Goal: Transaction & Acquisition: Purchase product/service

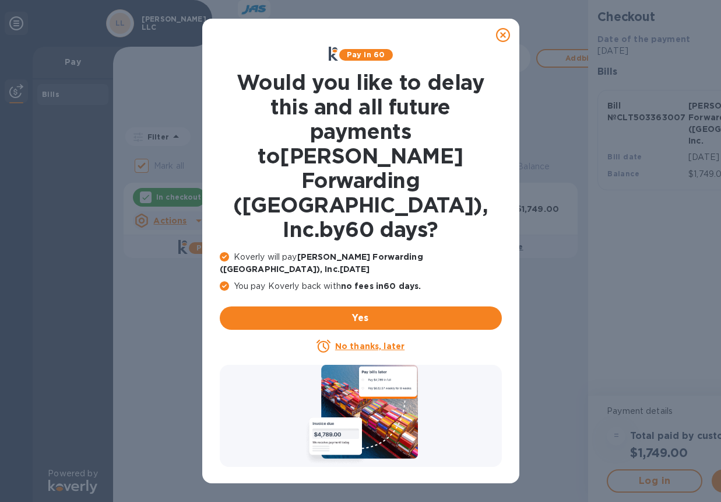
click at [364, 341] on u "No thanks, later" at bounding box center [369, 345] width 69 height 9
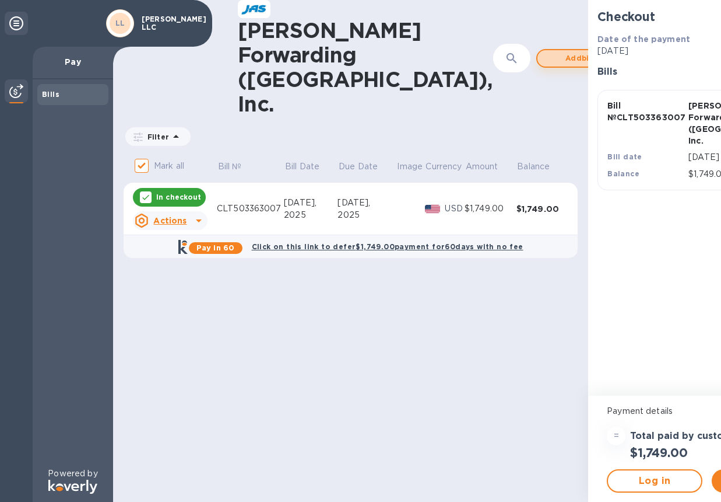
click at [547, 51] on span "Add bill" at bounding box center [580, 58] width 66 height 14
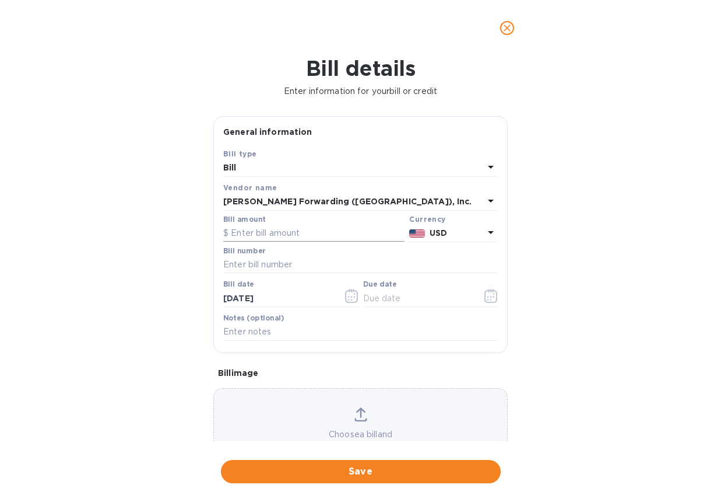
click at [300, 237] on input "text" at bounding box center [313, 233] width 181 height 17
type input "2,066.31"
click at [308, 261] on input "text" at bounding box center [360, 264] width 275 height 17
type input "CLT503363023"
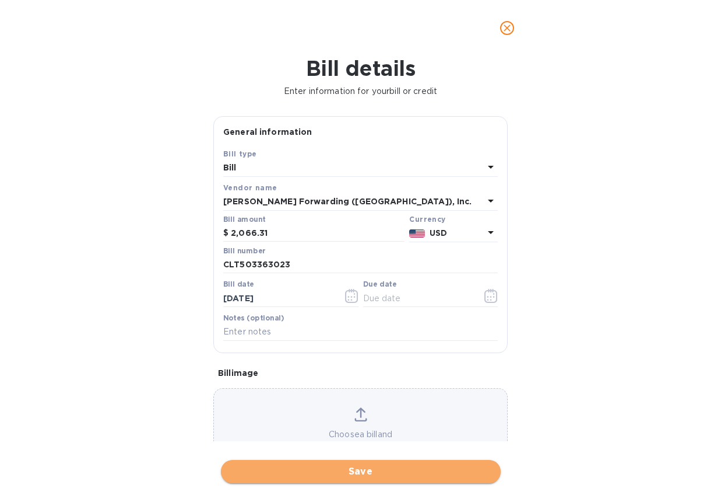
click at [390, 479] on button "Save" at bounding box center [361, 471] width 280 height 23
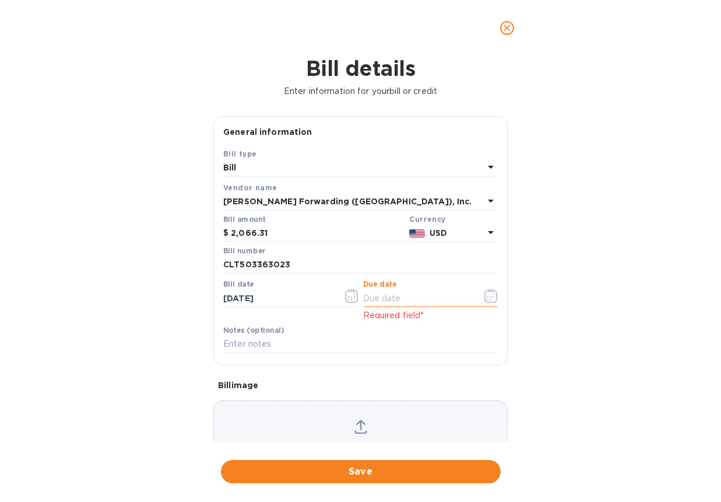
click at [415, 299] on input "text" at bounding box center [418, 297] width 110 height 17
type input "[DATE]"
click at [394, 483] on div "Save" at bounding box center [361, 471] width 285 height 28
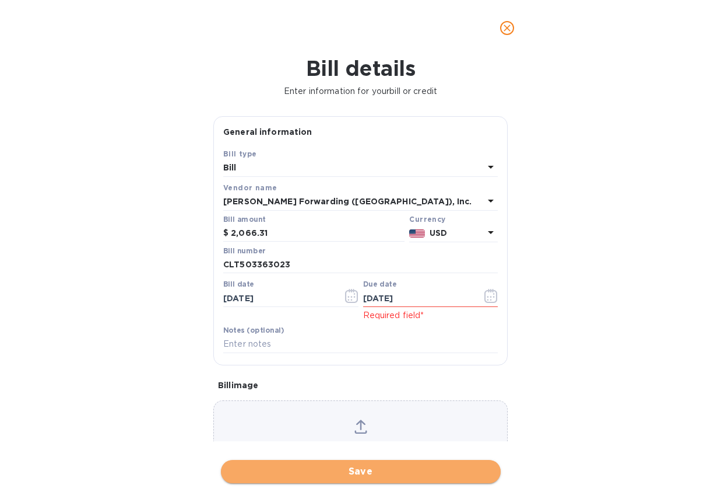
click at [392, 475] on span "Save" at bounding box center [360, 471] width 261 height 14
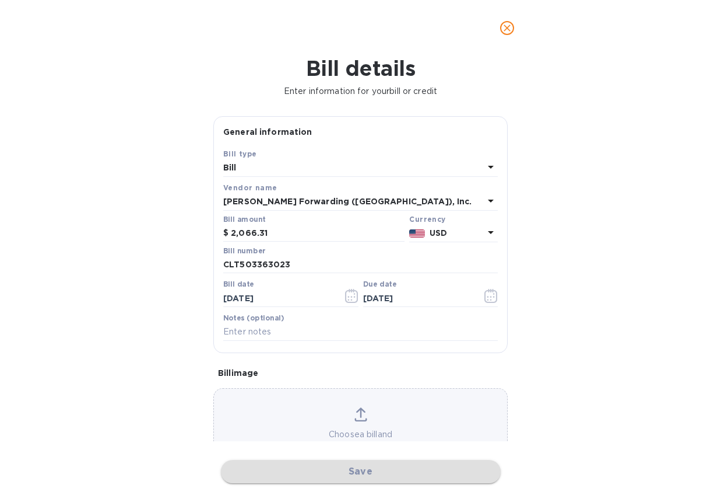
checkbox input "false"
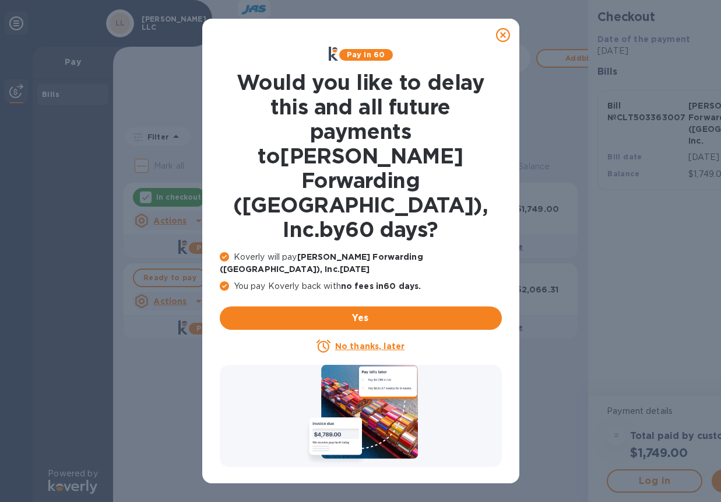
click at [380, 341] on u "No thanks, later" at bounding box center [369, 345] width 69 height 9
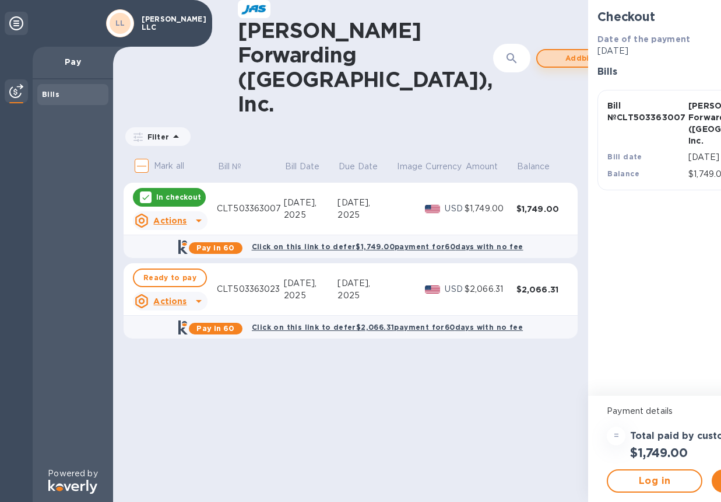
click at [547, 51] on span "Add bill" at bounding box center [580, 58] width 66 height 14
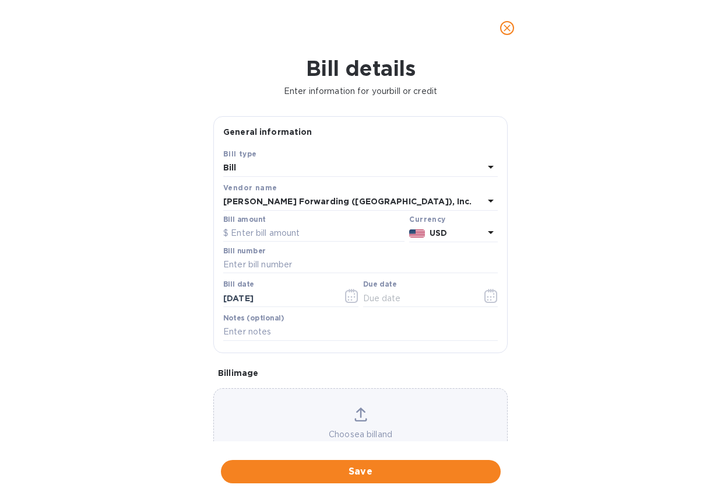
click at [287, 197] on b "[PERSON_NAME] Forwarding ([GEOGRAPHIC_DATA]), Inc." at bounding box center [347, 201] width 249 height 9
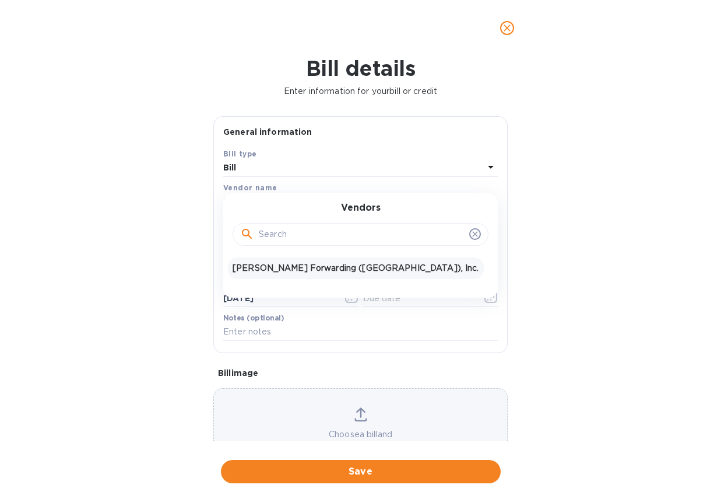
click at [288, 194] on div "Vendors [PERSON_NAME] Forwarding ([GEOGRAPHIC_DATA]), Inc." at bounding box center [360, 245] width 275 height 104
click at [342, 263] on p "[PERSON_NAME] Forwarding ([GEOGRAPHIC_DATA]), Inc." at bounding box center [356, 268] width 247 height 12
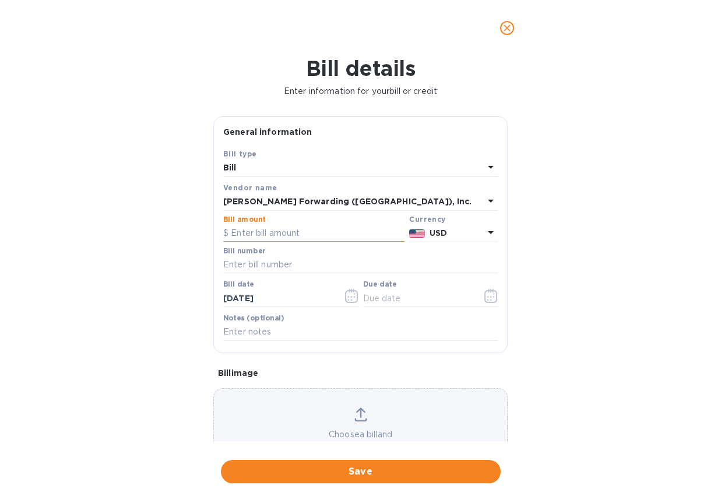
click at [295, 232] on input "text" at bounding box center [313, 233] width 181 height 17
type input "8,186.28"
click at [305, 269] on input "text" at bounding box center [360, 264] width 275 height 17
type input "CLT503364311"
click at [395, 302] on input "text" at bounding box center [418, 297] width 110 height 17
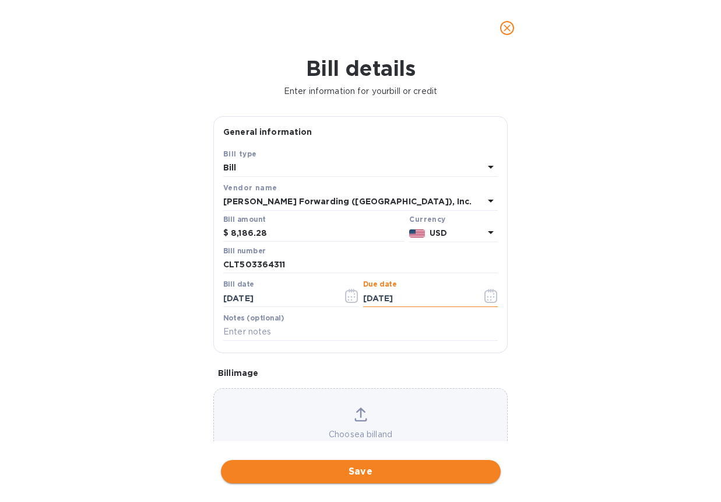
type input "[DATE]"
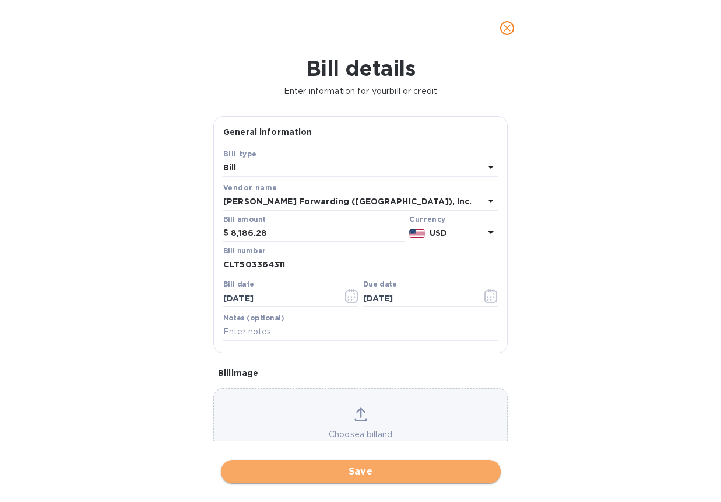
click at [426, 480] on button "Save" at bounding box center [361, 471] width 280 height 23
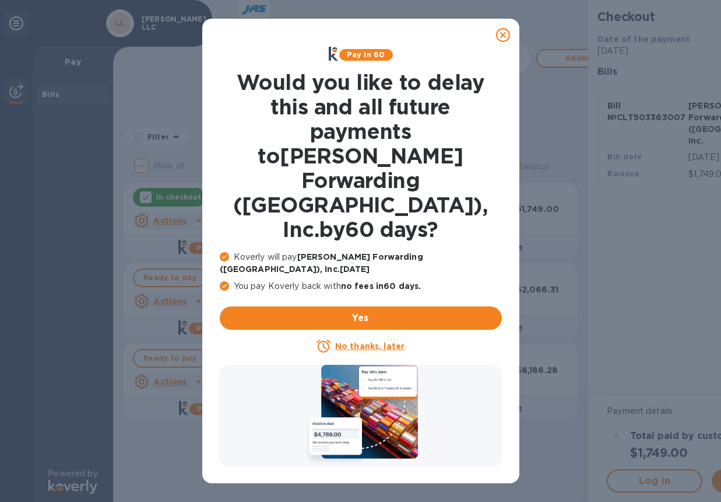
click at [370, 341] on u "No thanks, later" at bounding box center [369, 345] width 69 height 9
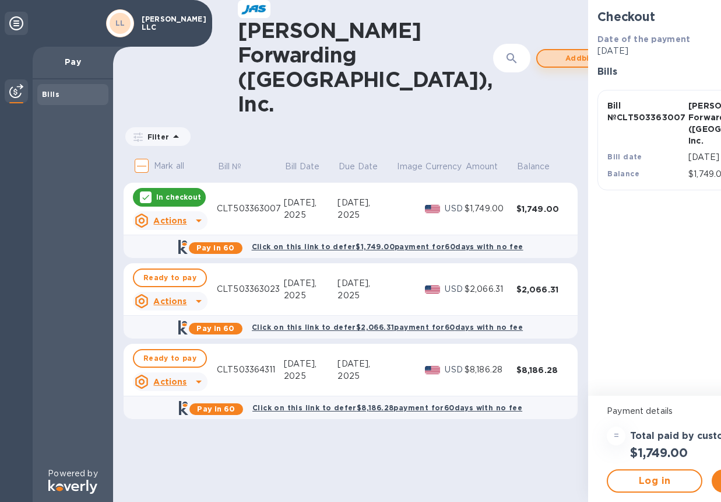
click at [547, 51] on span "Add bill" at bounding box center [580, 58] width 66 height 14
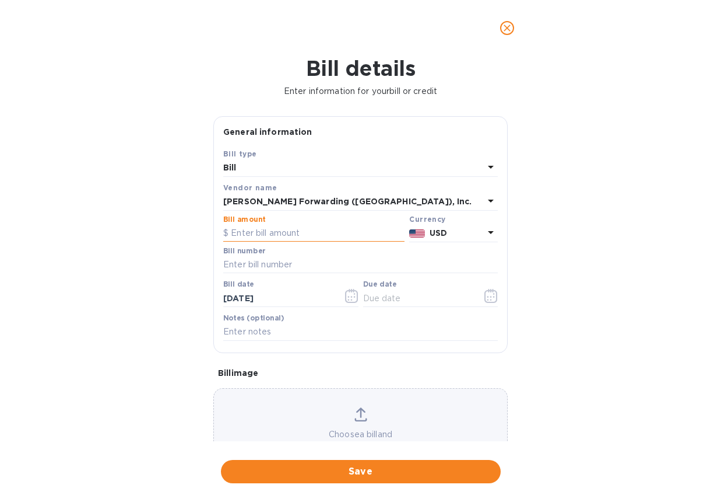
click at [331, 238] on input "text" at bounding box center [313, 233] width 181 height 17
type input "2,040.00"
click at [290, 266] on input "text" at bounding box center [360, 264] width 275 height 17
type input "CLT503364331"
click at [403, 298] on input "text" at bounding box center [418, 297] width 110 height 17
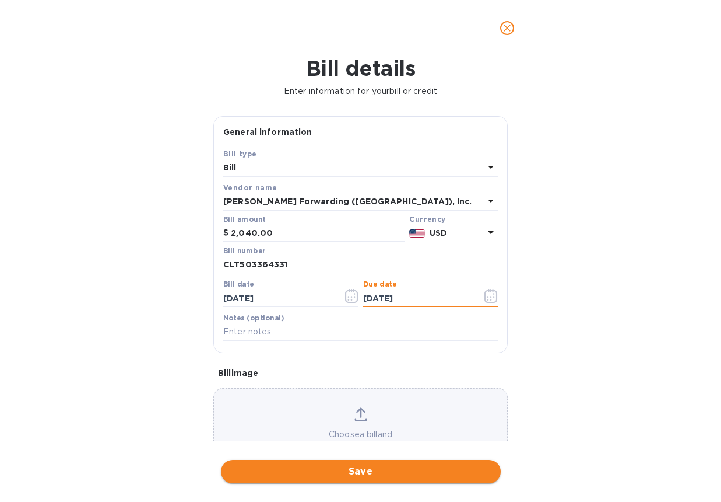
type input "[DATE]"
click at [462, 469] on span "Save" at bounding box center [360, 471] width 261 height 14
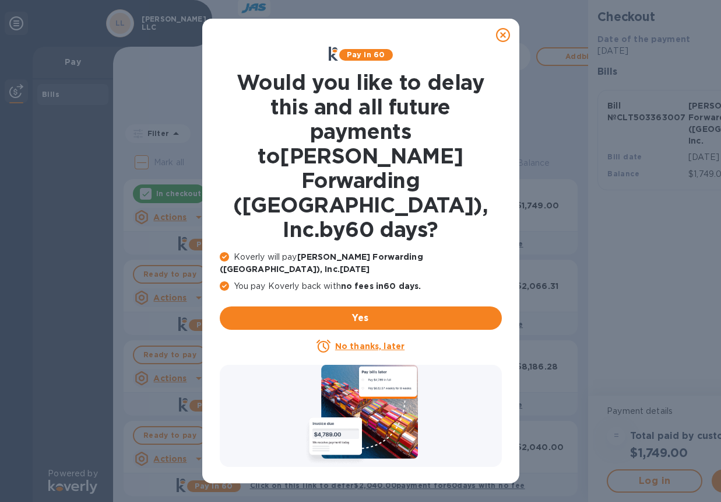
click at [341, 341] on u "No thanks, later" at bounding box center [369, 345] width 69 height 9
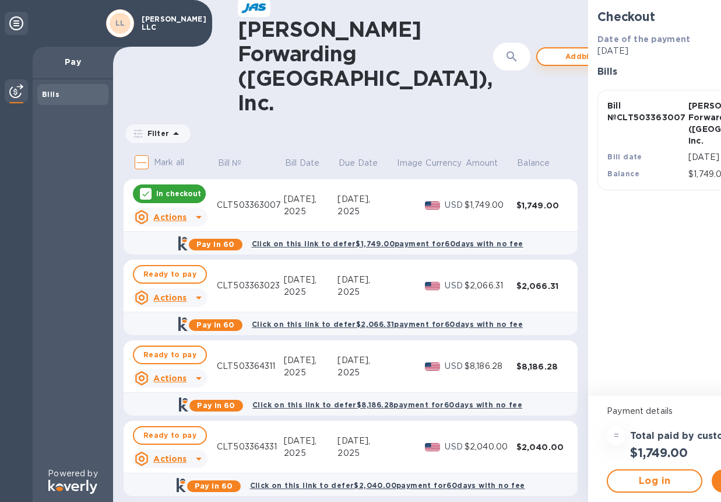
click at [547, 50] on span "Add bill" at bounding box center [580, 57] width 66 height 14
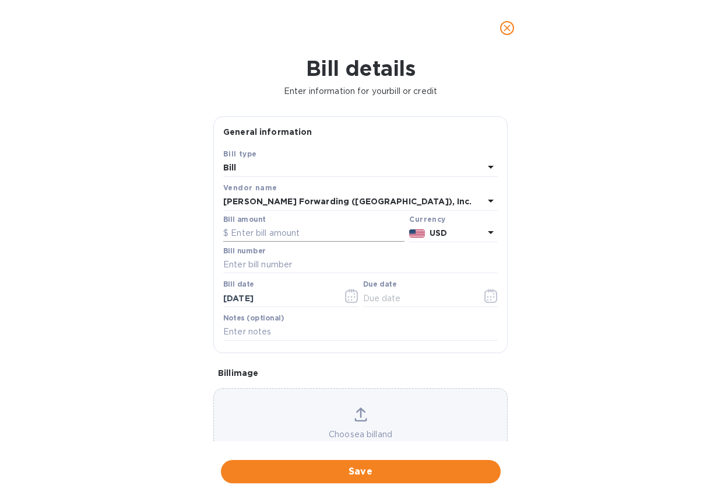
click at [259, 232] on input "text" at bounding box center [313, 233] width 181 height 17
type input "3,921.17"
click at [278, 271] on input "text" at bounding box center [360, 264] width 275 height 17
type input "CLT503367072"
click at [391, 299] on input "text" at bounding box center [418, 297] width 110 height 17
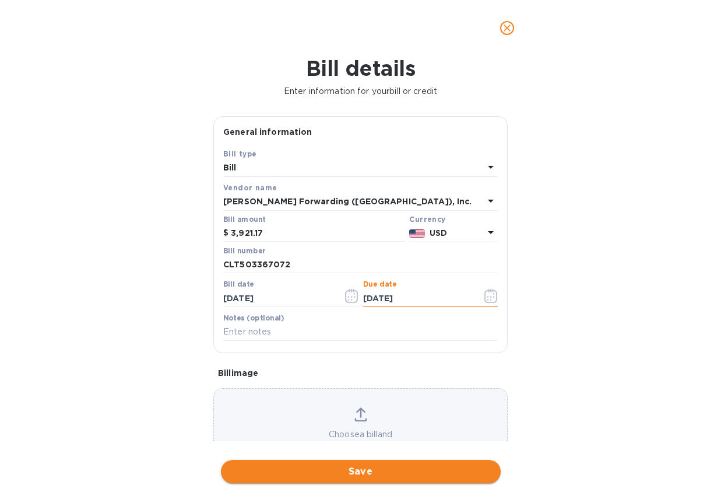
type input "[DATE]"
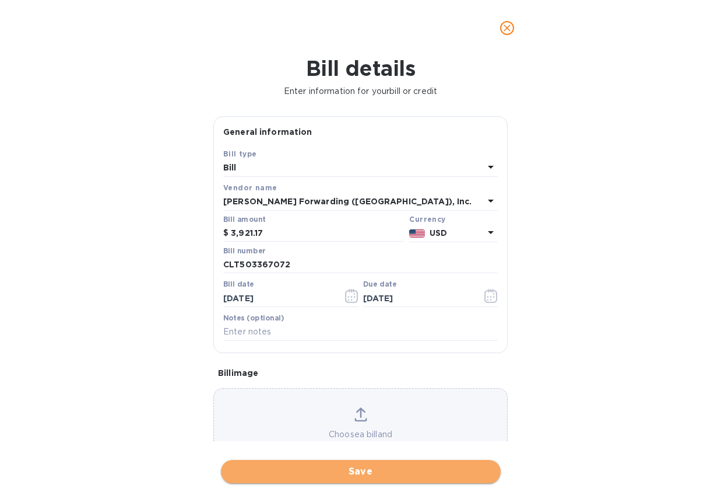
click at [394, 476] on span "Save" at bounding box center [360, 471] width 261 height 14
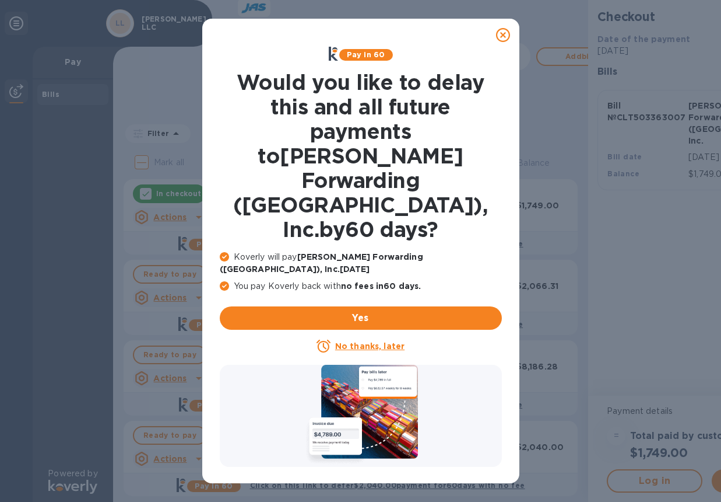
click at [373, 341] on u "No thanks, later" at bounding box center [369, 345] width 69 height 9
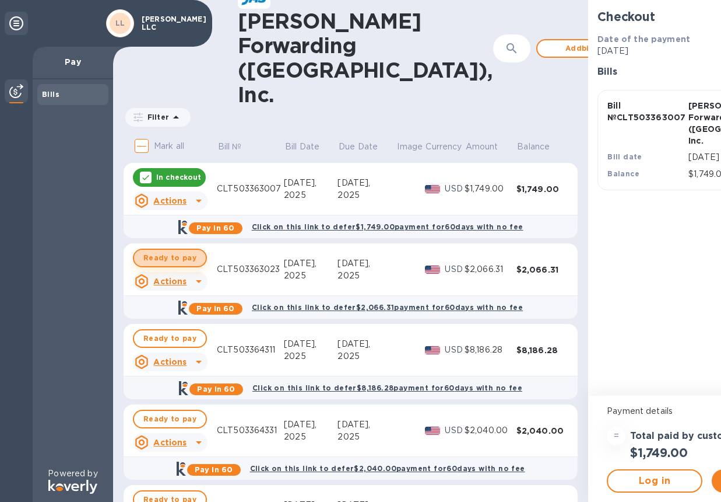
click at [182, 251] on span "Ready to pay" at bounding box center [169, 258] width 53 height 14
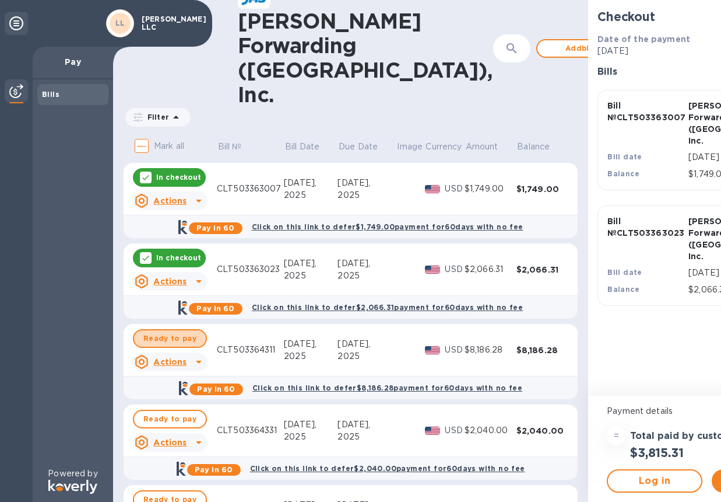
drag, startPoint x: 188, startPoint y: 314, endPoint x: 187, endPoint y: 347, distance: 33.3
click at [187, 331] on span "Ready to pay" at bounding box center [169, 338] width 53 height 14
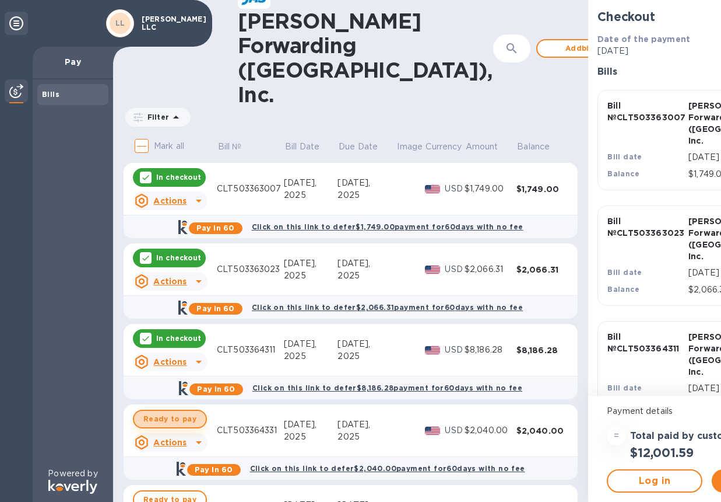
click at [178, 412] on span "Ready to pay" at bounding box center [169, 419] width 53 height 14
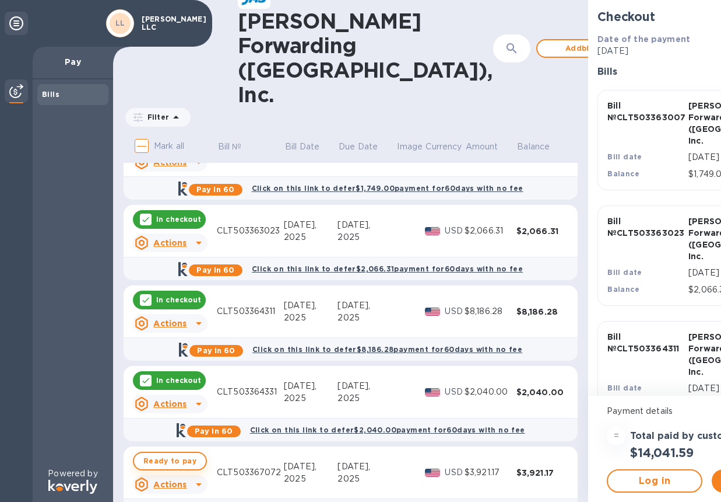
scroll to position [65, 0]
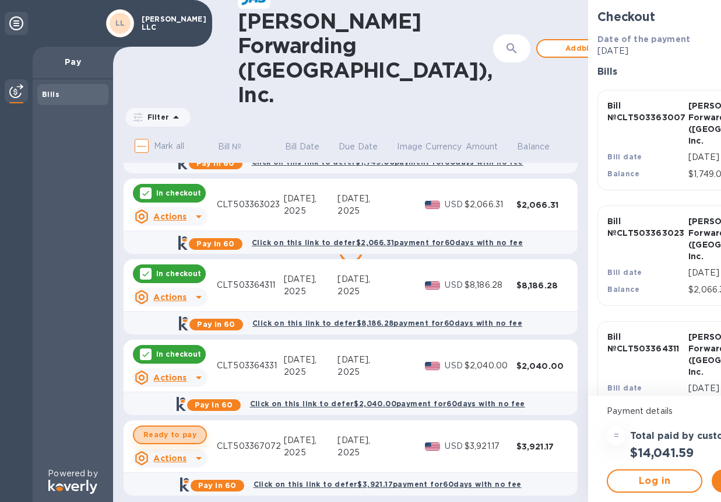
click at [172, 427] on span "Ready to pay" at bounding box center [169, 434] width 53 height 14
checkbox input "true"
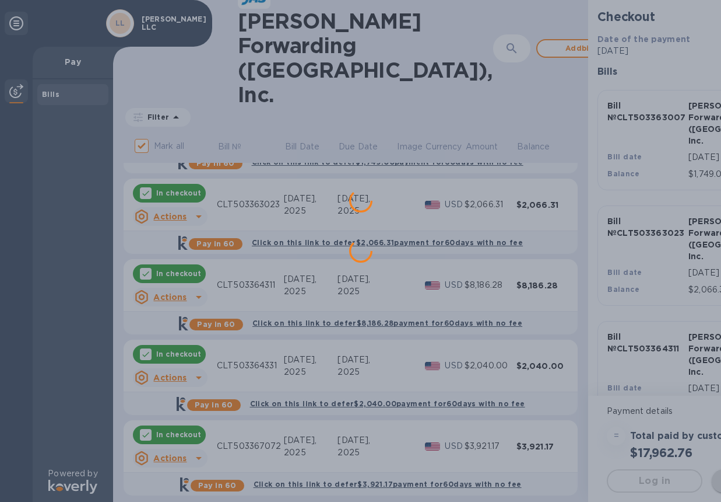
scroll to position [0, 0]
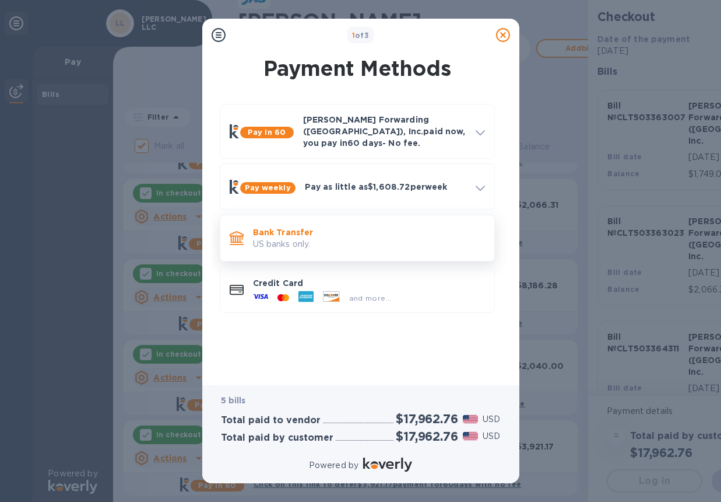
click at [337, 228] on p "Bank Transfer" at bounding box center [369, 232] width 232 height 12
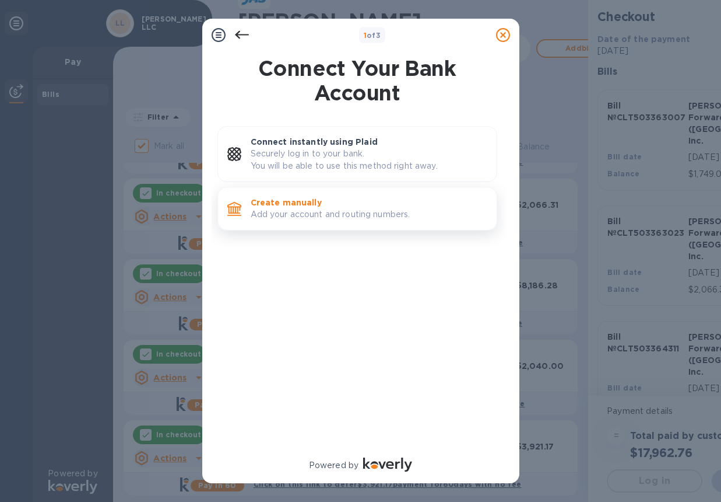
click at [314, 213] on p "Add your account and routing numbers." at bounding box center [369, 214] width 237 height 12
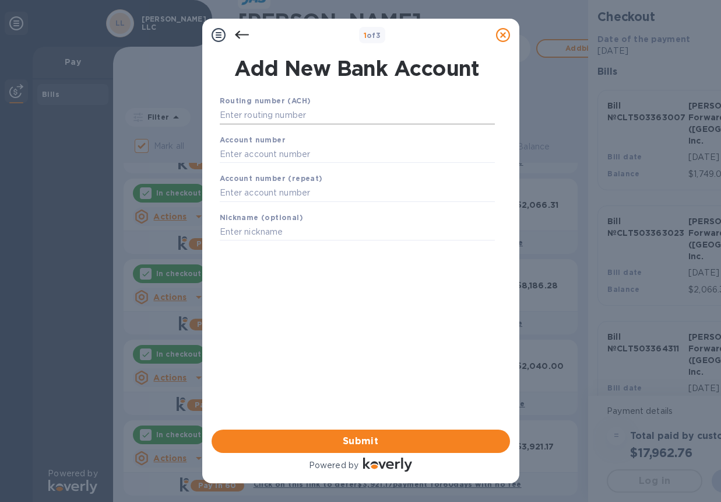
click at [281, 113] on input "text" at bounding box center [357, 115] width 275 height 17
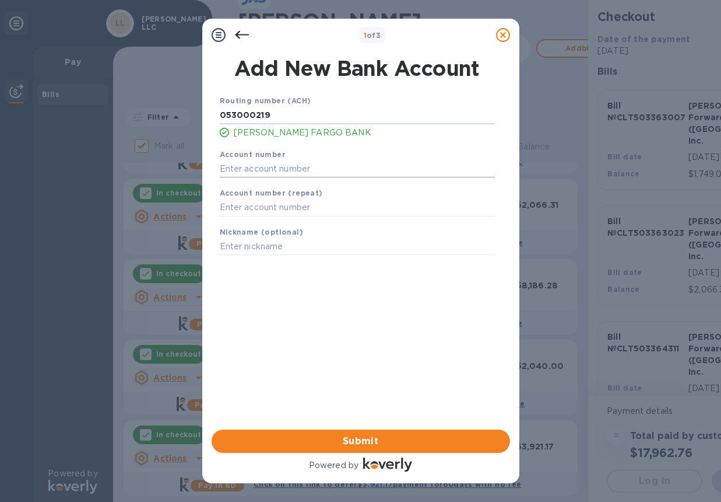
type input "053000219"
click at [299, 168] on input "text" at bounding box center [357, 168] width 275 height 17
type input "2000044469045"
click at [292, 202] on input "text" at bounding box center [357, 207] width 275 height 17
type input "2000044469045"
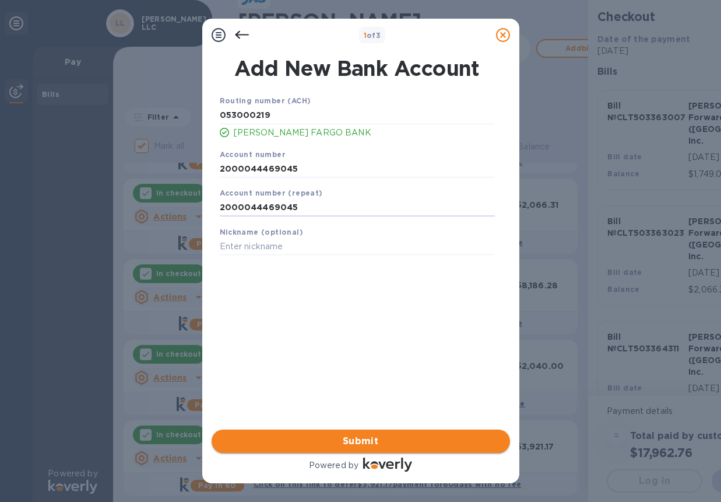
click at [366, 444] on span "Submit" at bounding box center [361, 441] width 280 height 14
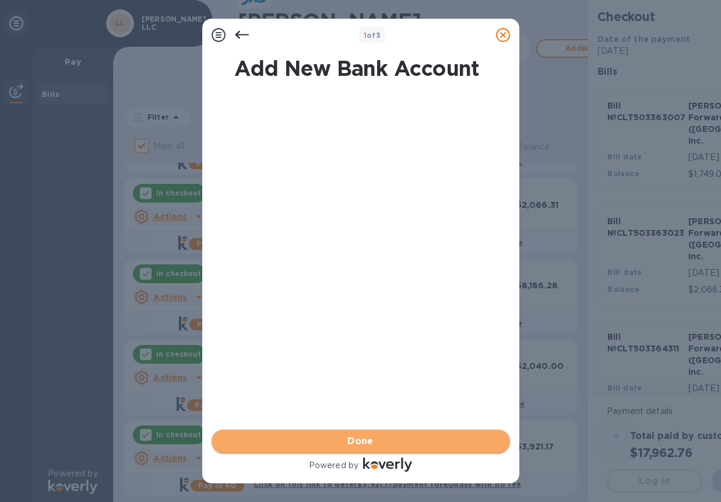
click at [392, 441] on span "Done" at bounding box center [361, 441] width 280 height 14
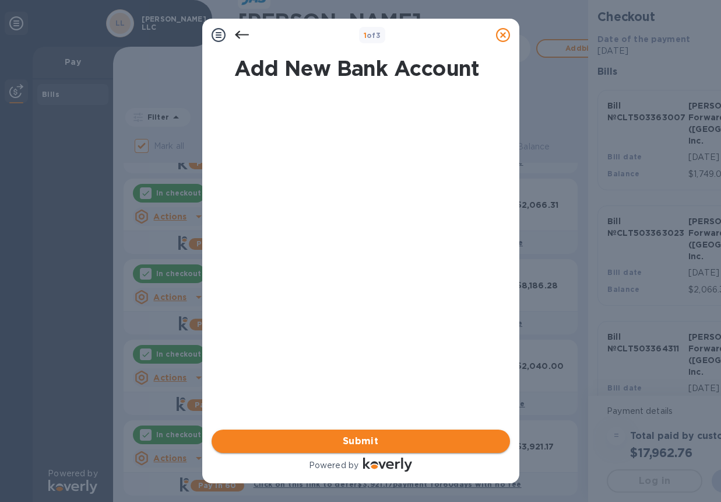
click at [359, 440] on span "Submit" at bounding box center [361, 441] width 280 height 14
